Goal: Task Accomplishment & Management: Manage account settings

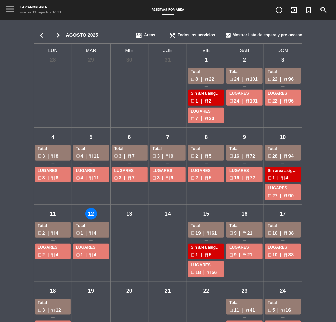
click at [27, 8] on div "LA CANDELARIA" at bounding box center [40, 7] width 41 height 5
click at [10, 9] on icon "menu" at bounding box center [10, 9] width 10 height 10
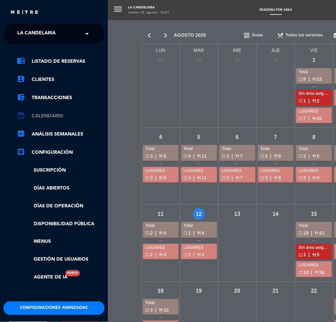
click at [49, 113] on link "calendar_month Calendario" at bounding box center [61, 116] width 88 height 8
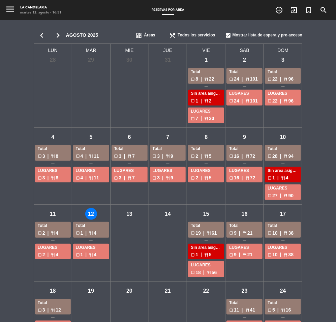
click at [16, 6] on span "menu" at bounding box center [12, 9] width 15 height 15
click at [12, 8] on icon "menu" at bounding box center [10, 9] width 10 height 10
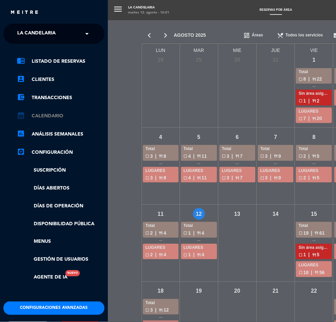
click at [52, 116] on link "calendar_month Calendario" at bounding box center [61, 116] width 88 height 8
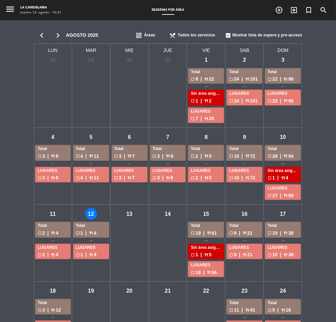
click at [93, 215] on div "mar - 12" at bounding box center [91, 214] width 12 height 12
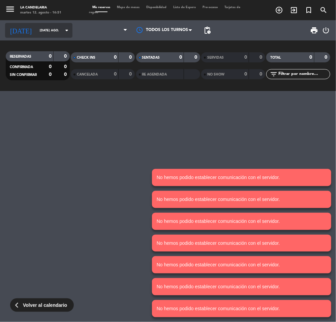
click at [36, 35] on input "[DATE] ago." at bounding box center [57, 30] width 43 height 10
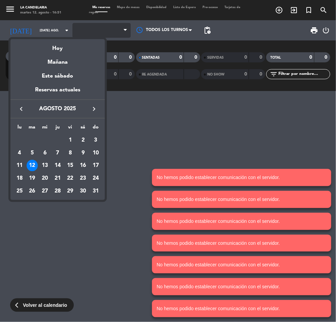
click at [76, 29] on div at bounding box center [168, 161] width 336 height 322
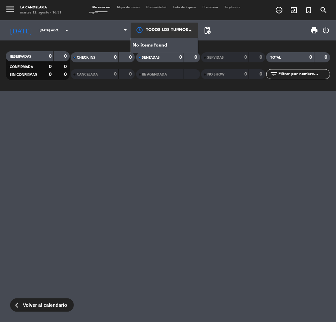
click at [151, 34] on div at bounding box center [164, 30] width 67 height 15
